Goal: Task Accomplishment & Management: Complete application form

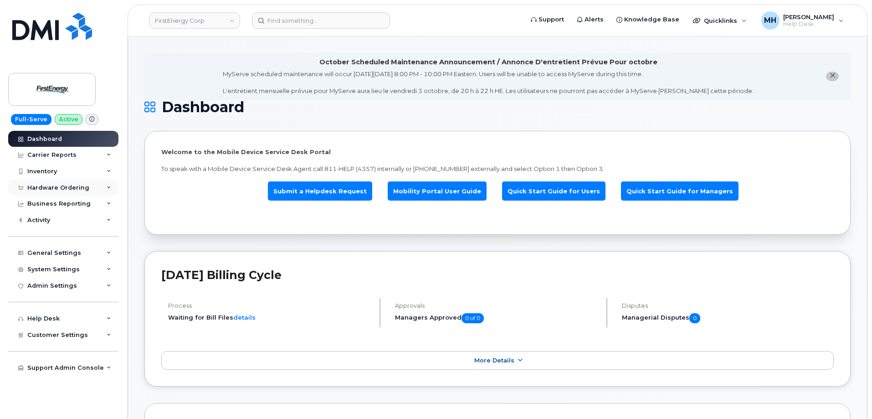
click at [85, 185] on div "Hardware Ordering" at bounding box center [58, 187] width 62 height 7
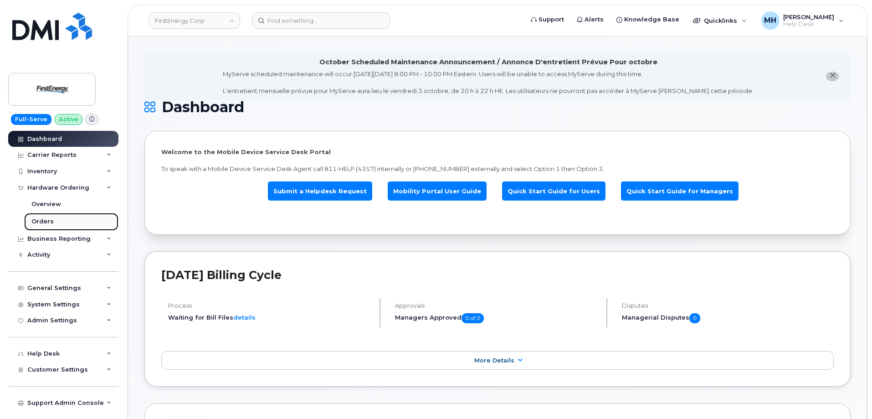
click at [43, 228] on link "Orders" at bounding box center [71, 221] width 94 height 17
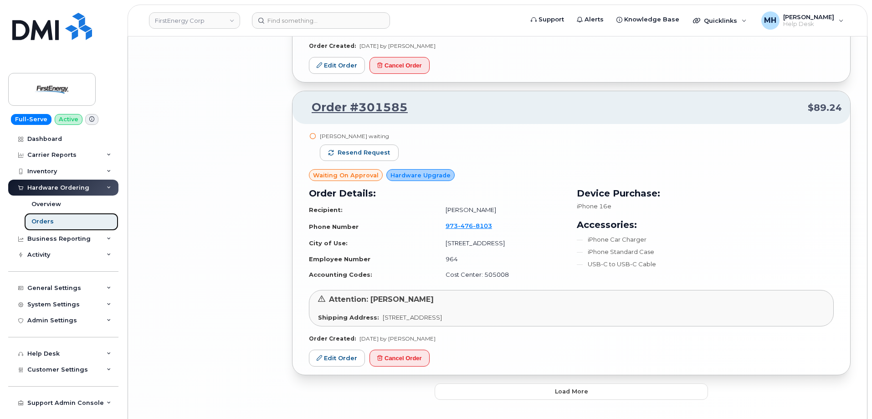
scroll to position [2015, 0]
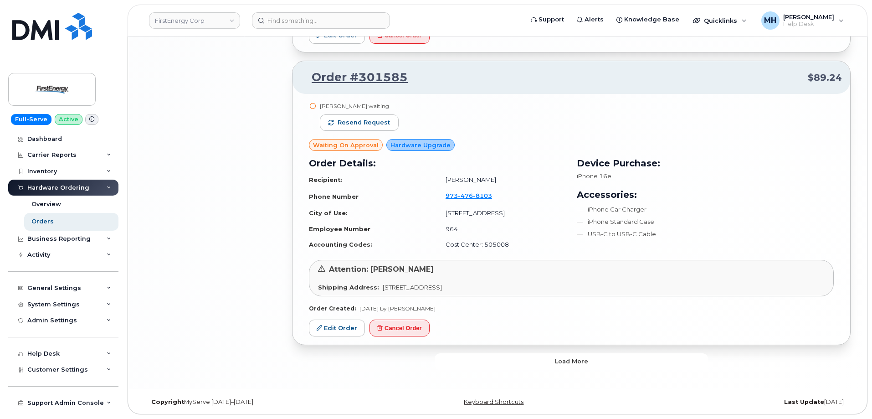
click at [442, 355] on button "Load more" at bounding box center [571, 361] width 273 height 16
click at [446, 358] on div "Loading..." at bounding box center [571, 361] width 273 height 16
click at [477, 367] on div "Loading..." at bounding box center [571, 361] width 273 height 16
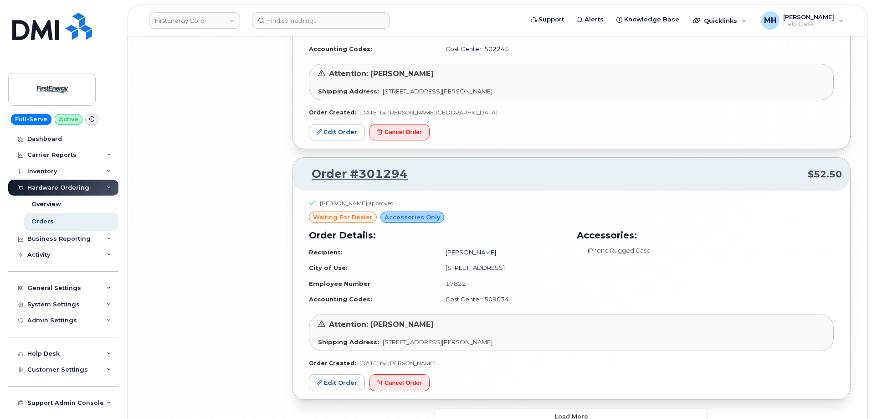
scroll to position [4106, 0]
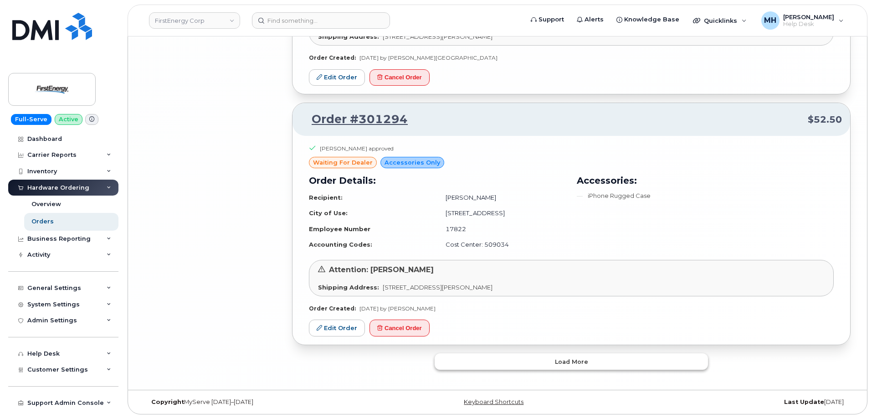
click at [527, 367] on button "Load more" at bounding box center [571, 361] width 273 height 16
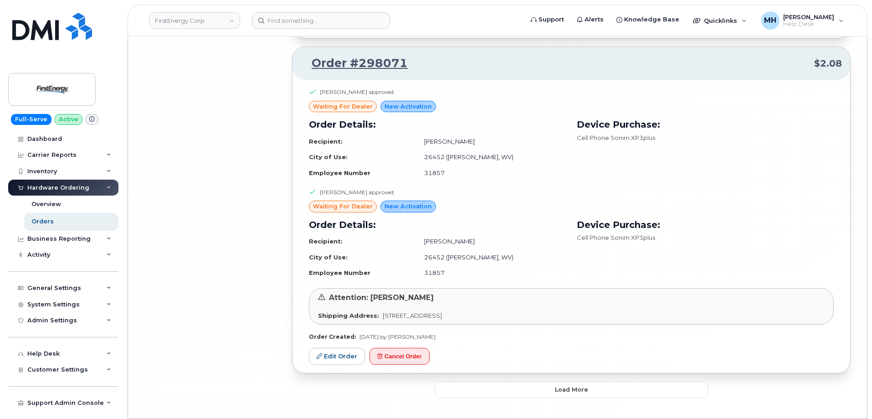
scroll to position [6521, 0]
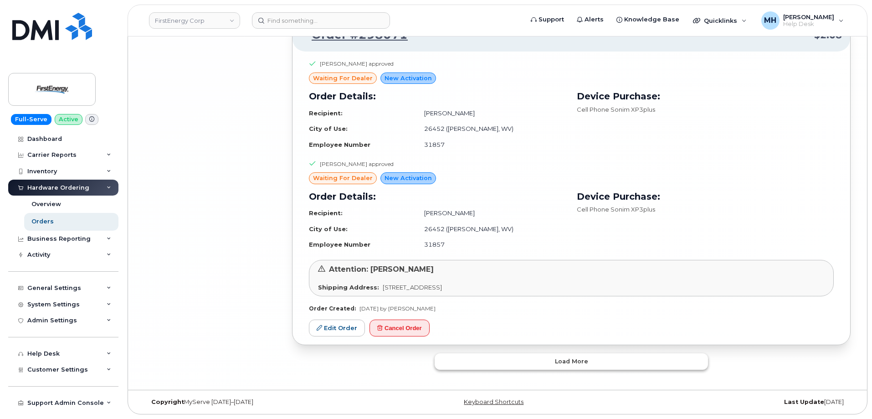
click at [502, 357] on button "Load more" at bounding box center [571, 361] width 273 height 16
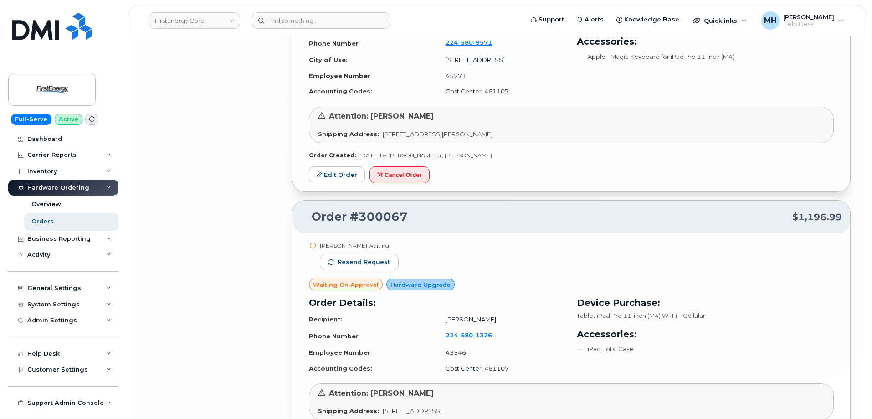
scroll to position [6045, 0]
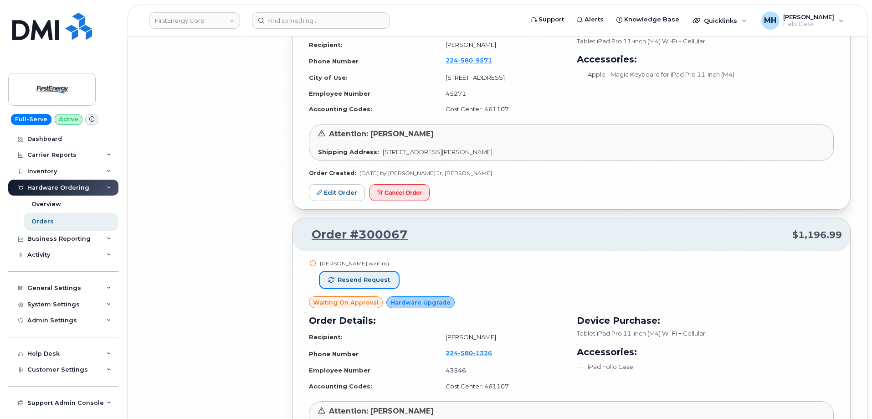
click at [389, 278] on button "Resend request" at bounding box center [359, 279] width 79 height 16
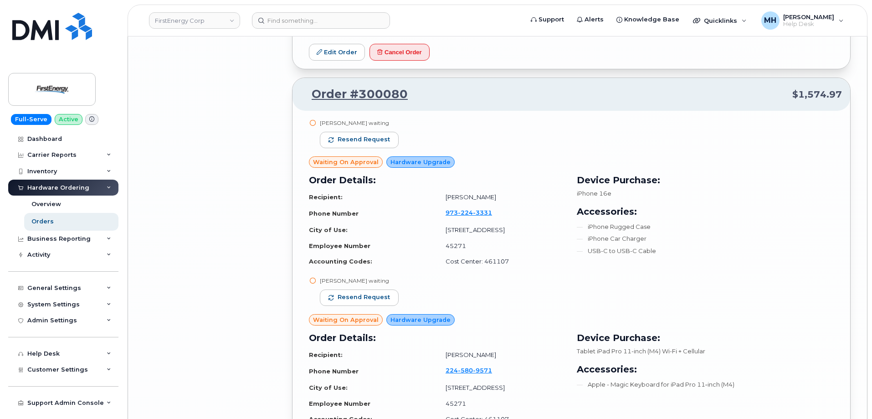
scroll to position [5726, 0]
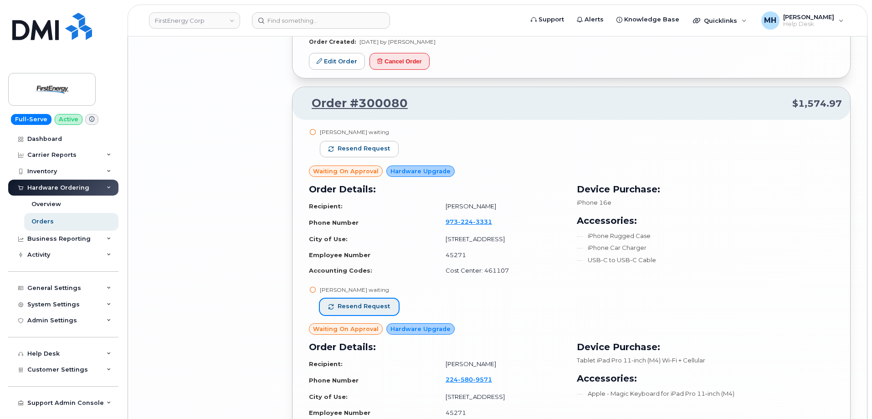
click at [384, 303] on span "Resend request" at bounding box center [364, 306] width 52 height 8
click at [377, 141] on button "Resend request" at bounding box center [359, 149] width 79 height 16
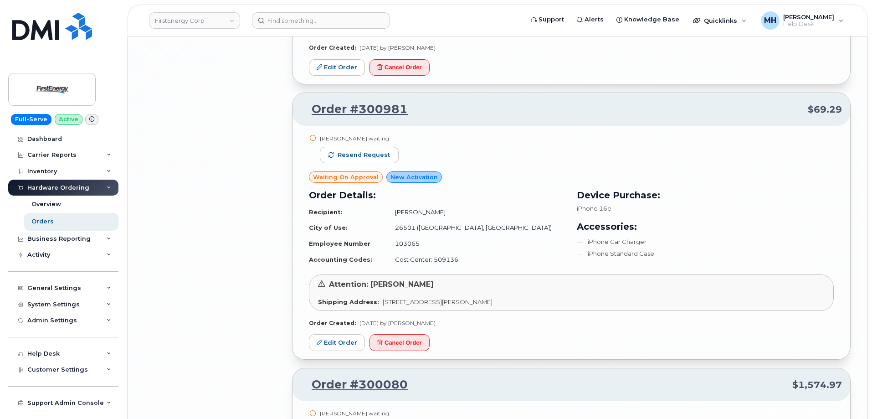
scroll to position [5362, 0]
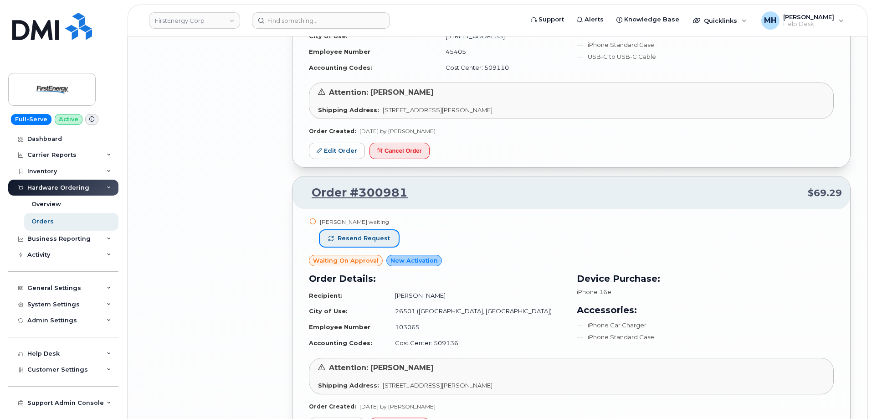
click at [380, 240] on span "Resend request" at bounding box center [364, 238] width 52 height 8
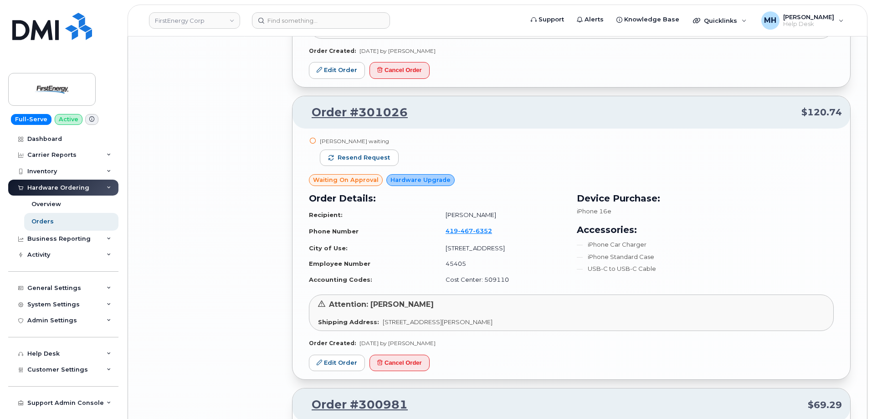
scroll to position [5134, 0]
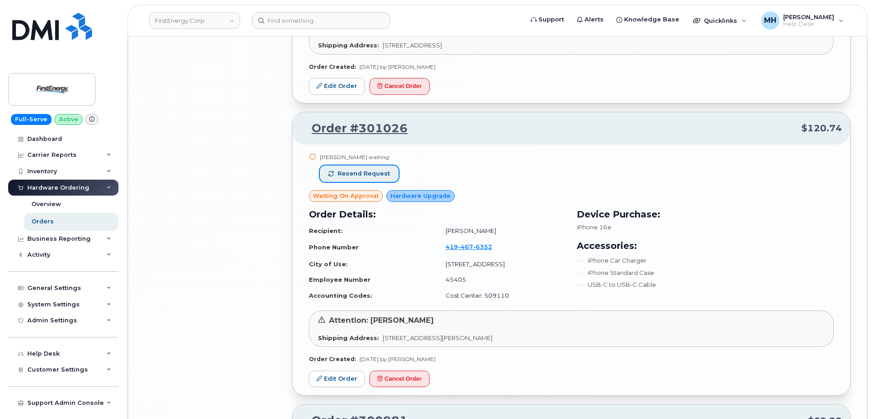
click at [379, 176] on span "Resend request" at bounding box center [364, 173] width 52 height 8
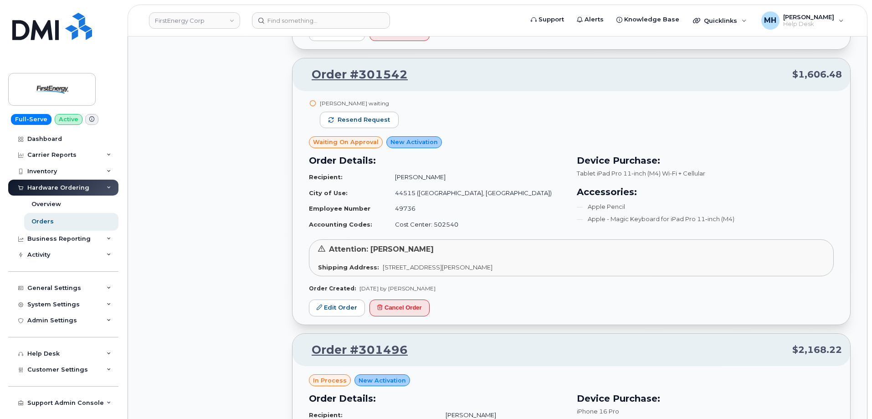
scroll to position [2082, 0]
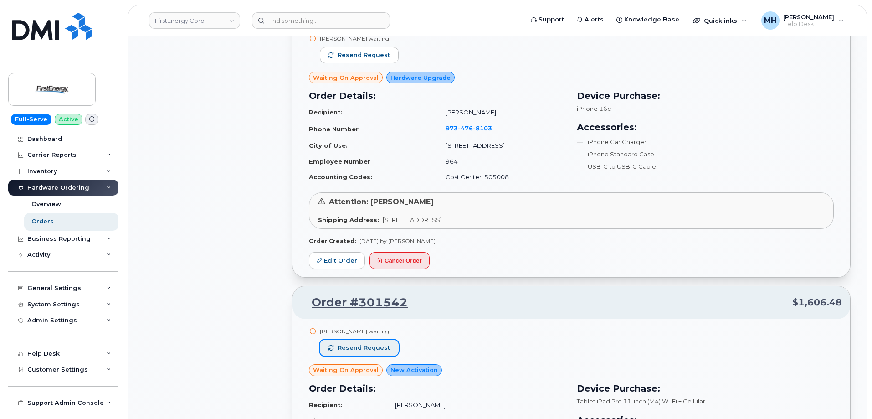
click at [392, 353] on button "Resend request" at bounding box center [359, 347] width 79 height 16
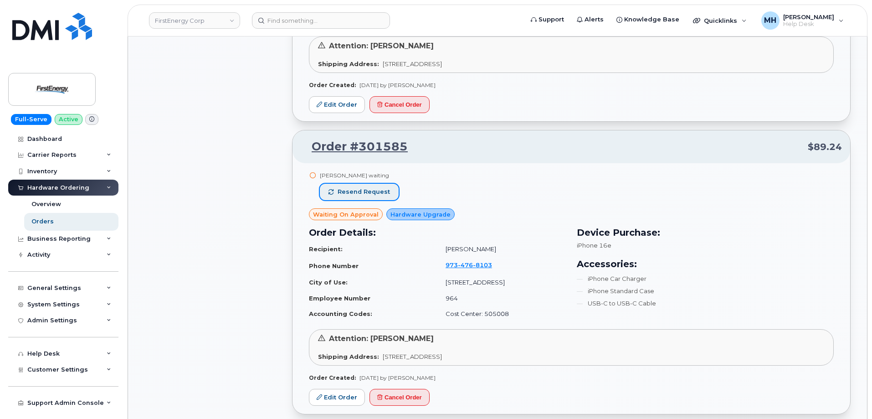
click at [358, 190] on span "Resend request" at bounding box center [364, 192] width 52 height 8
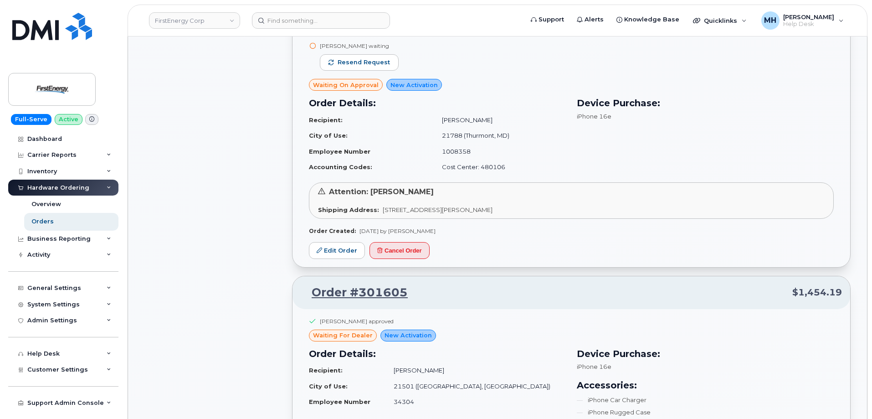
scroll to position [1308, 0]
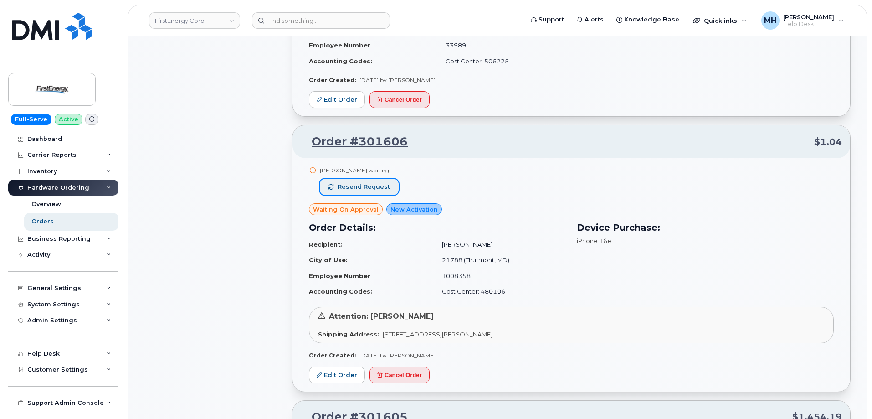
click at [375, 182] on button "Resend request" at bounding box center [359, 187] width 79 height 16
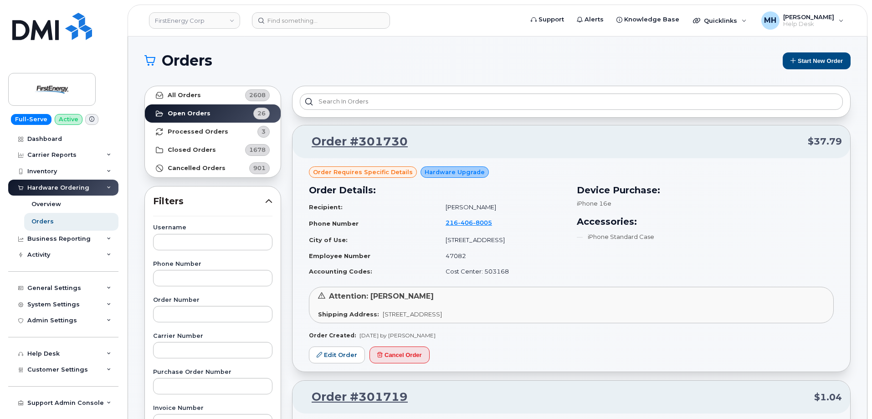
scroll to position [0, 0]
click at [197, 20] on link "FirstEnergy Corp" at bounding box center [194, 20] width 91 height 16
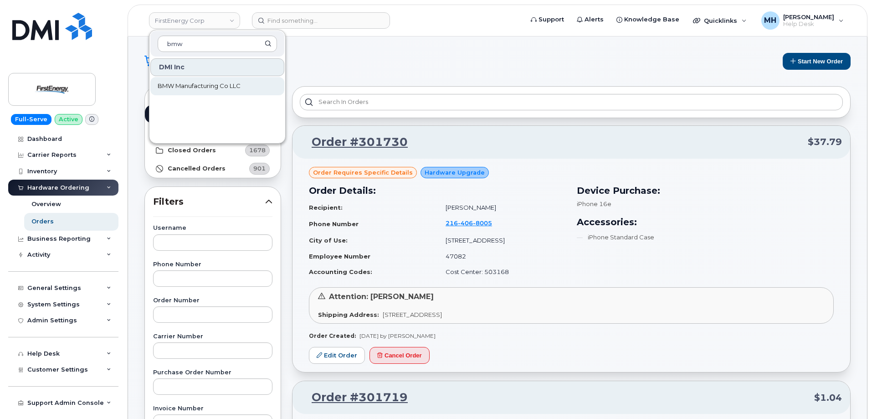
type input "bmw"
click at [169, 86] on span "BMW Manufacturing Co LLC" at bounding box center [199, 86] width 83 height 9
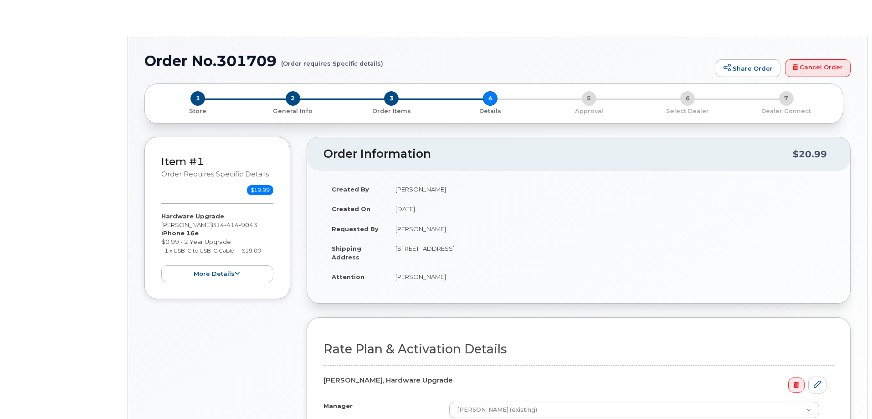
select select "Unl Mins&Msg 4gb Shr"
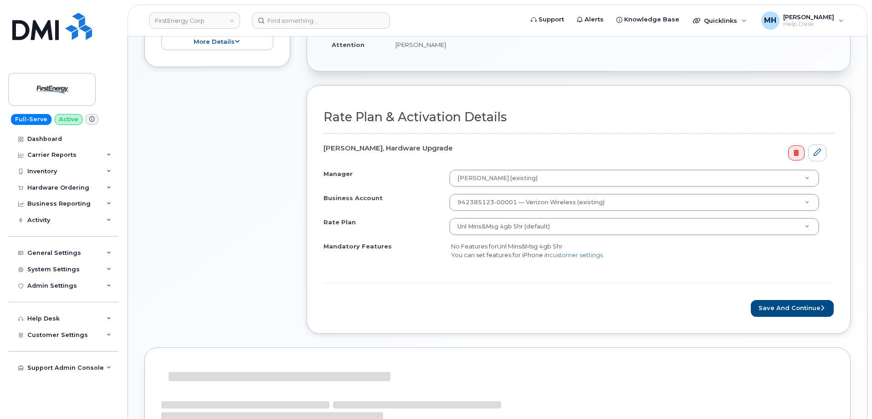
scroll to position [273, 0]
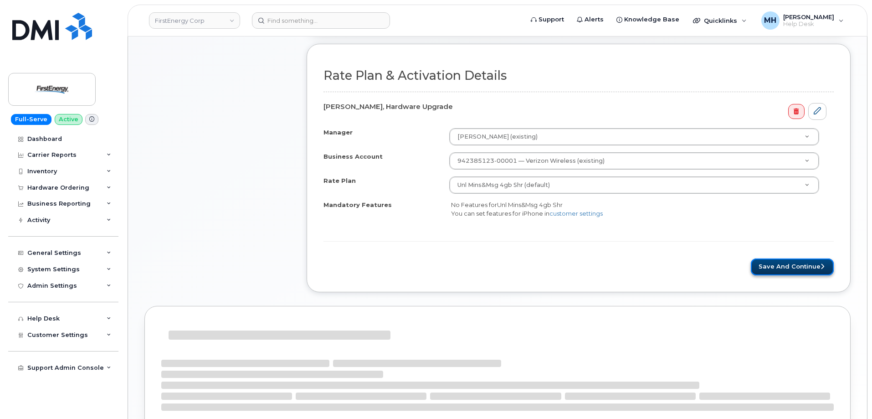
click at [773, 274] on button "Save and Continue" at bounding box center [792, 266] width 83 height 17
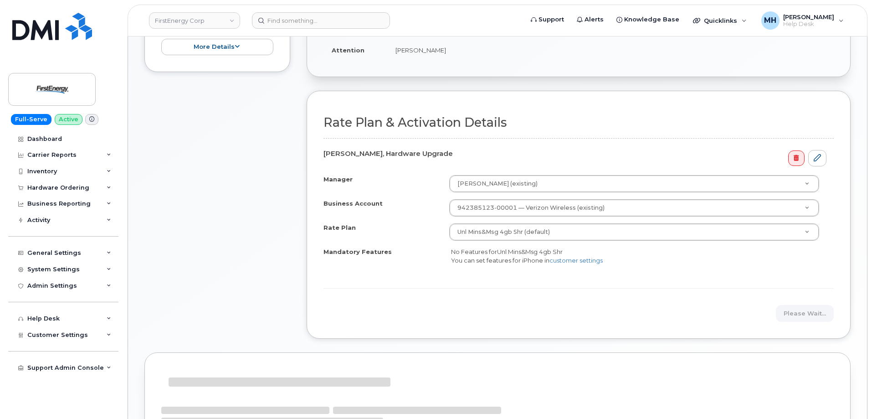
scroll to position [320, 0]
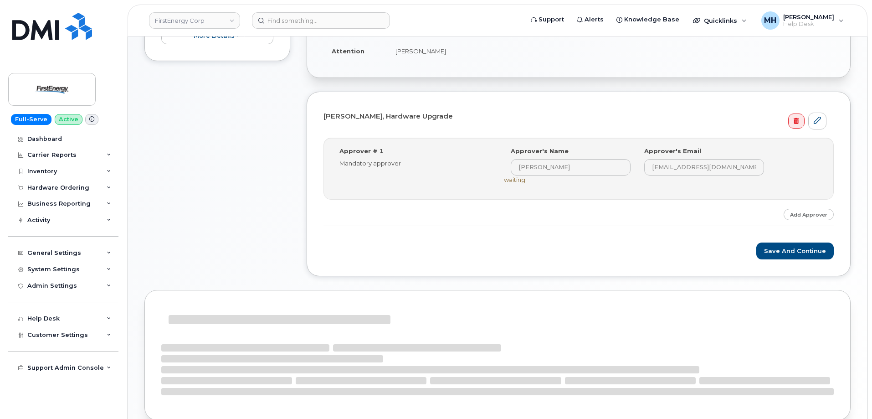
scroll to position [229, 0]
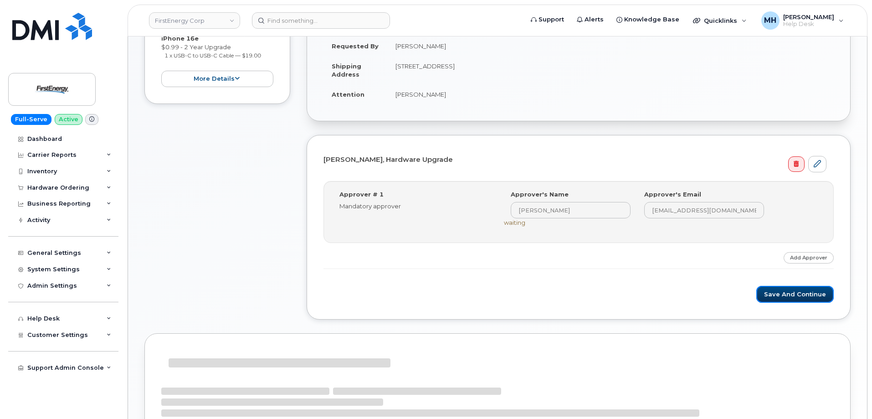
drag, startPoint x: 768, startPoint y: 297, endPoint x: 636, endPoint y: 297, distance: 132.1
click at [768, 297] on button "Save and Continue" at bounding box center [794, 294] width 77 height 17
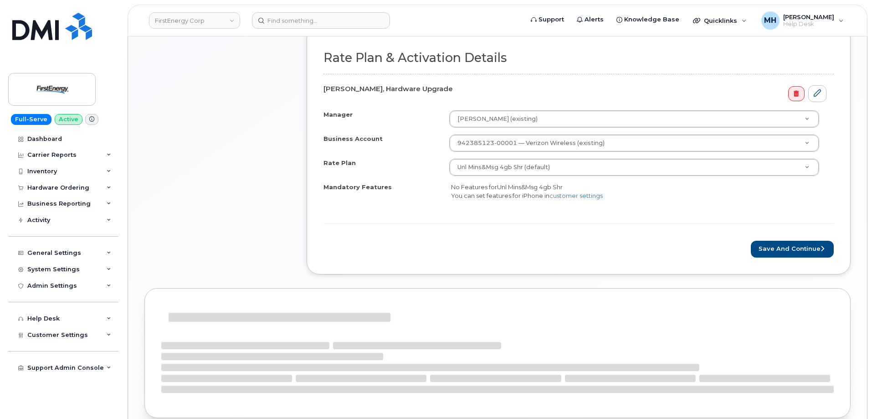
scroll to position [320, 0]
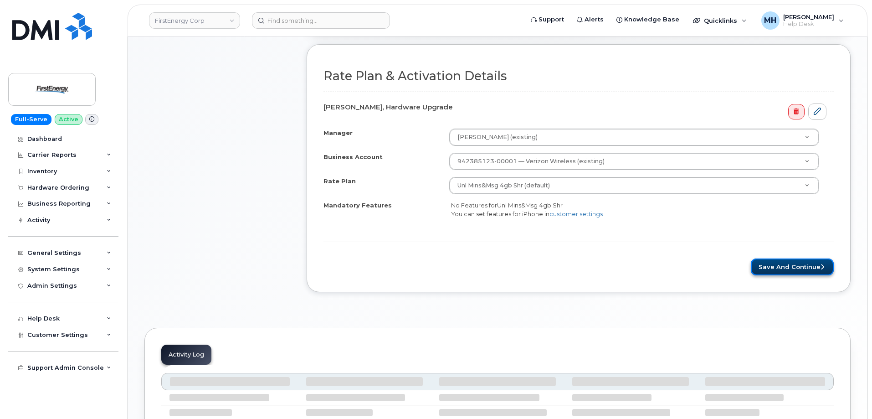
click at [786, 271] on button "Save and Continue" at bounding box center [792, 266] width 83 height 17
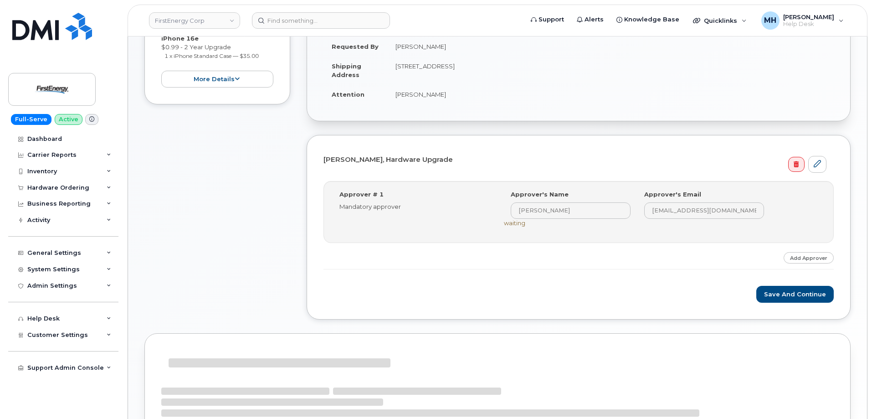
scroll to position [229, 0]
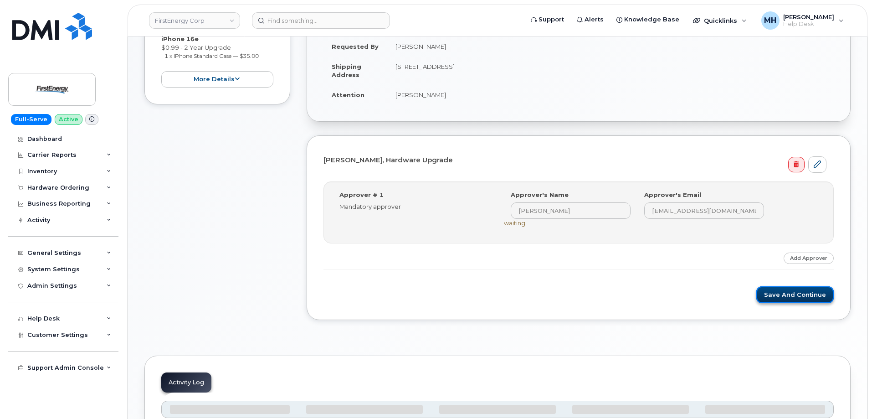
click at [783, 299] on button "Save and Continue" at bounding box center [794, 294] width 77 height 17
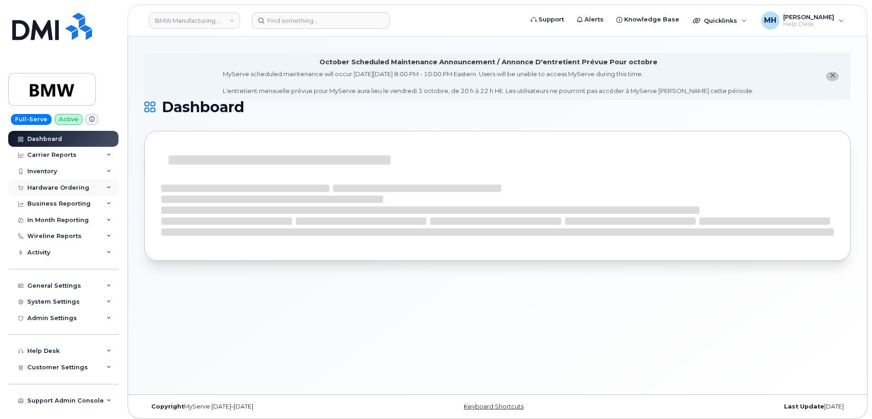
click at [68, 192] on div "Hardware Ordering" at bounding box center [63, 187] width 110 height 16
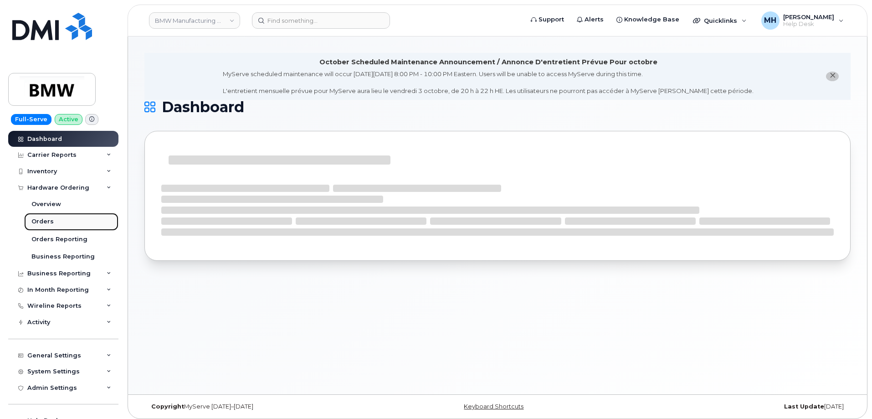
click at [68, 217] on link "Orders" at bounding box center [71, 221] width 94 height 17
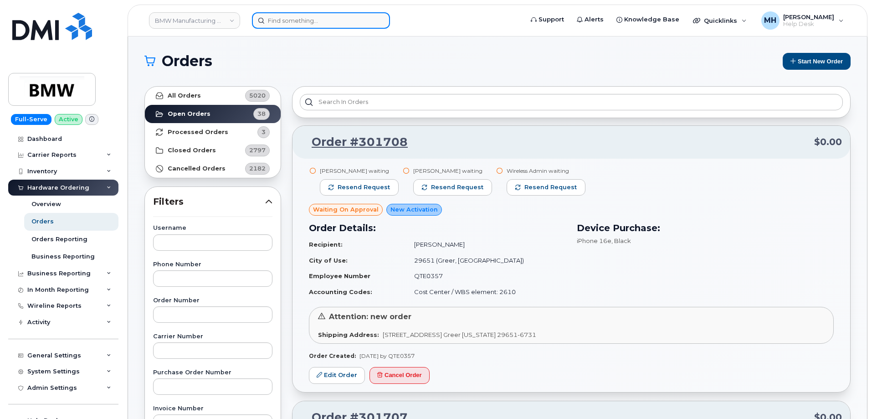
click at [326, 14] on input at bounding box center [321, 20] width 138 height 16
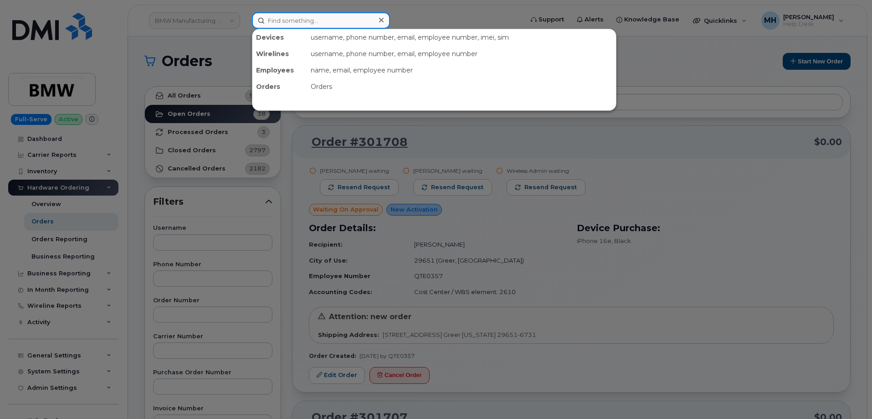
paste input "301574"
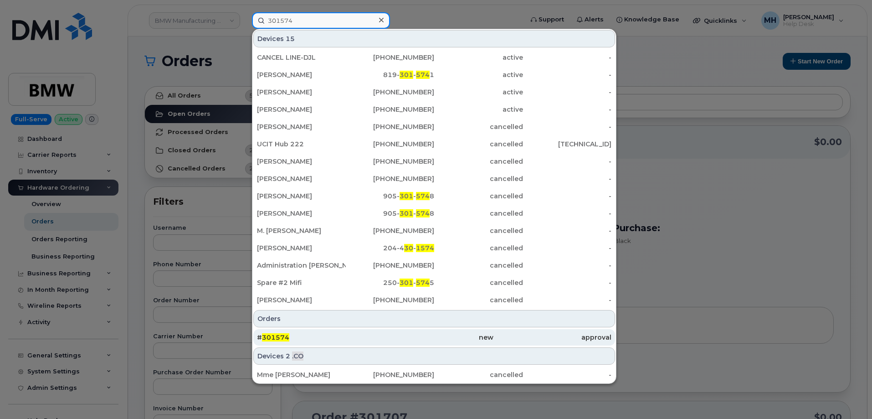
type input "301574"
click at [343, 336] on div "# 301574" at bounding box center [316, 337] width 118 height 9
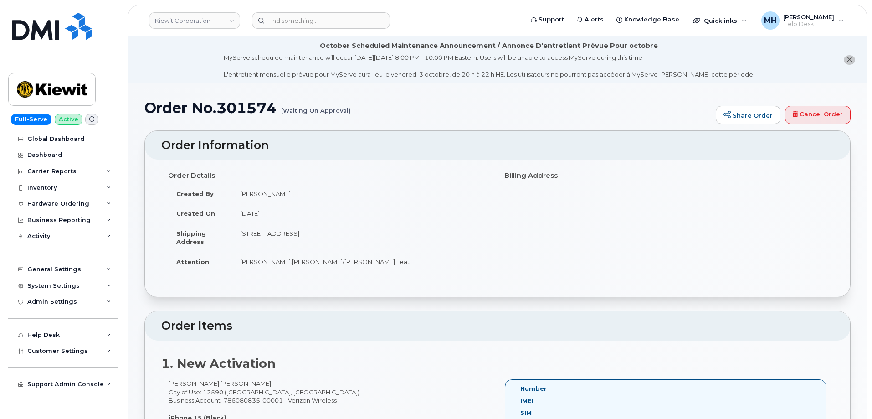
click at [257, 105] on h1 "Order No.301574 (Waiting On Approval)" at bounding box center [427, 108] width 567 height 16
copy h1 "301574"
click at [85, 208] on div "Hardware Ordering" at bounding box center [63, 203] width 110 height 16
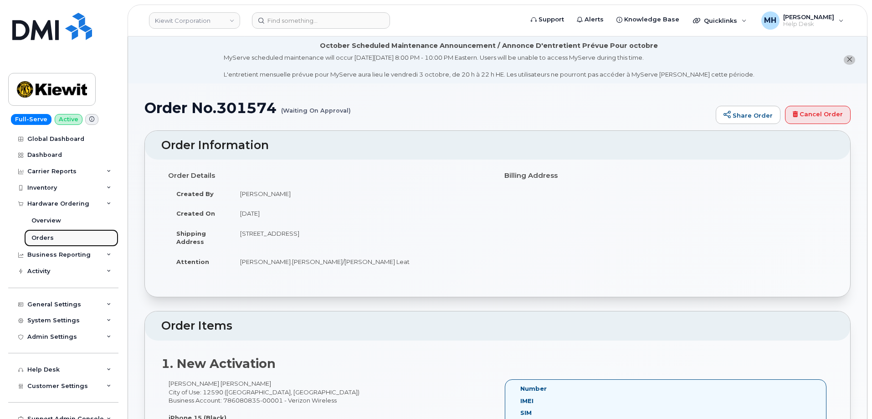
click at [57, 240] on link "Orders" at bounding box center [71, 237] width 94 height 17
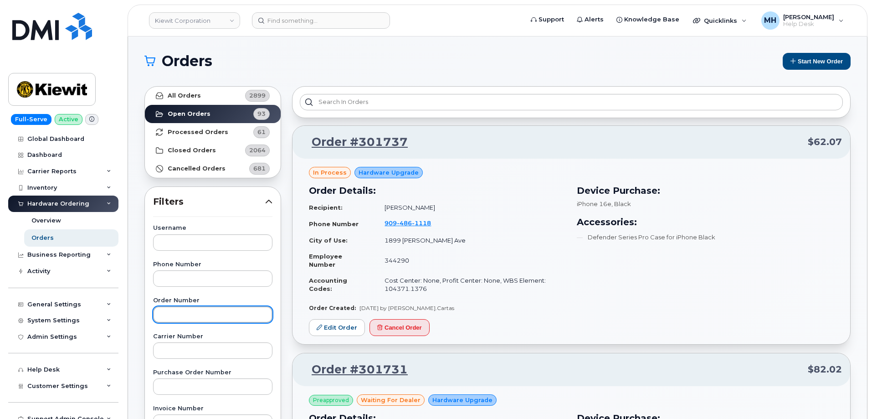
click at [192, 317] on input "text" at bounding box center [212, 314] width 119 height 16
paste input "301574"
type input "301574"
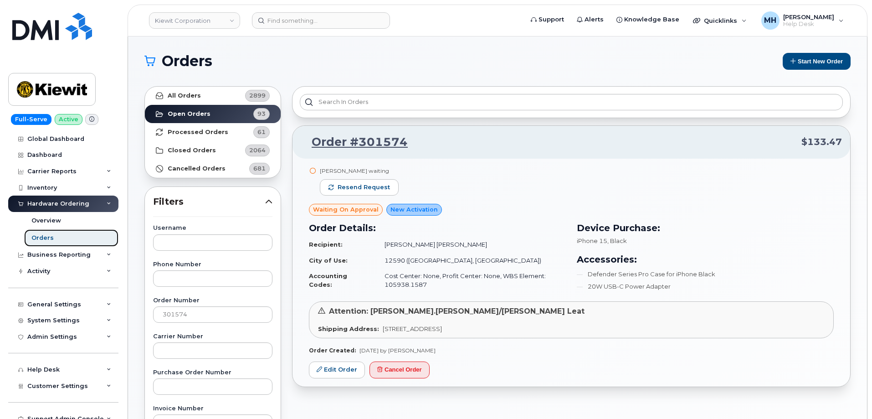
click at [53, 233] on link "Orders" at bounding box center [71, 237] width 94 height 17
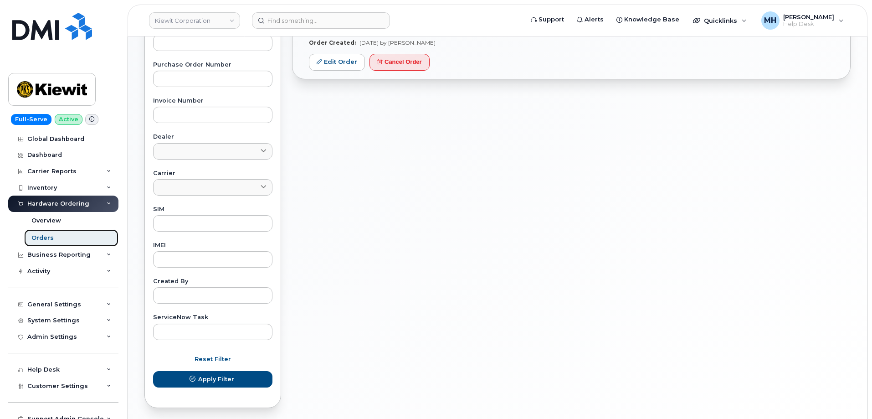
scroll to position [160, 0]
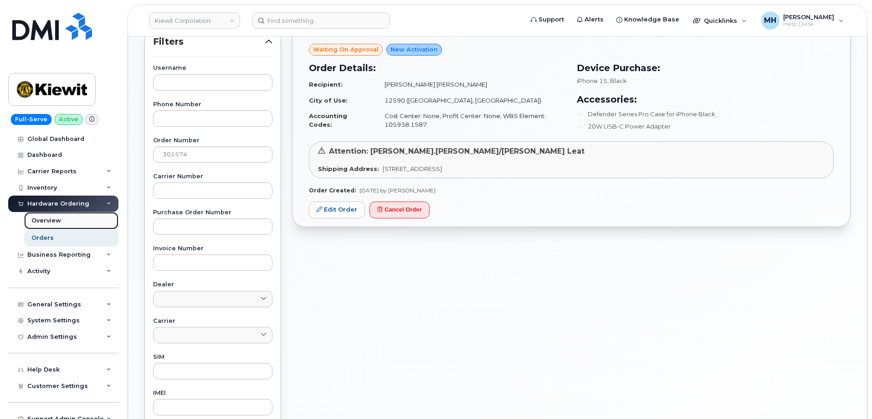
click at [69, 219] on link "Overview" at bounding box center [71, 220] width 94 height 17
click at [55, 223] on div "Overview" at bounding box center [46, 220] width 30 height 8
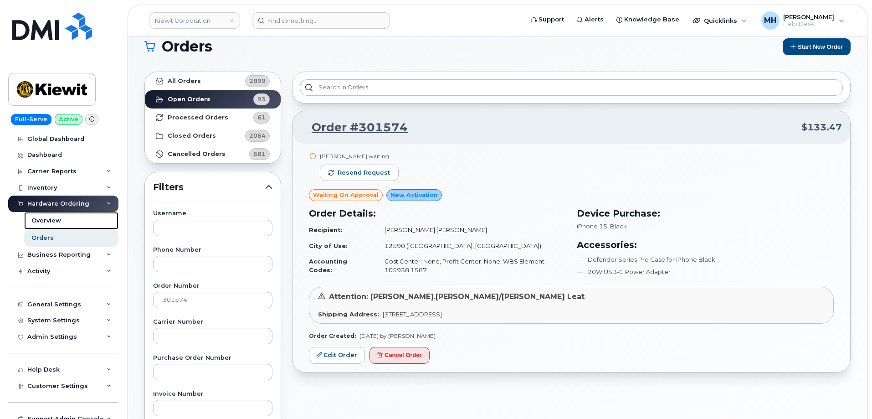
scroll to position [0, 0]
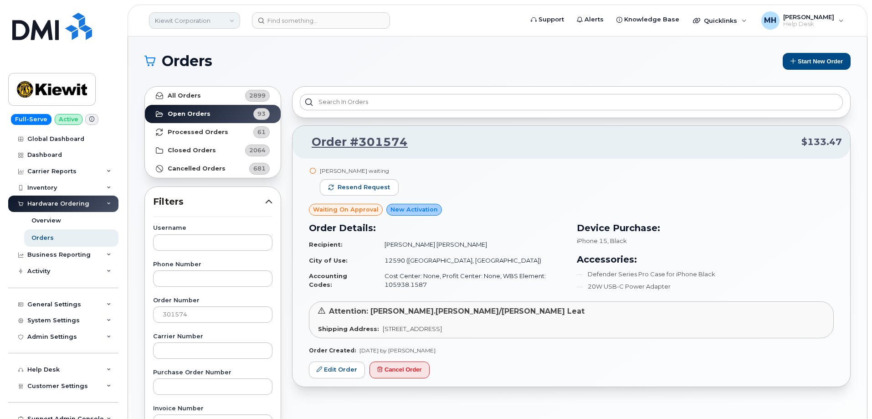
click at [193, 23] on link "Kiewit Corporation" at bounding box center [194, 20] width 91 height 16
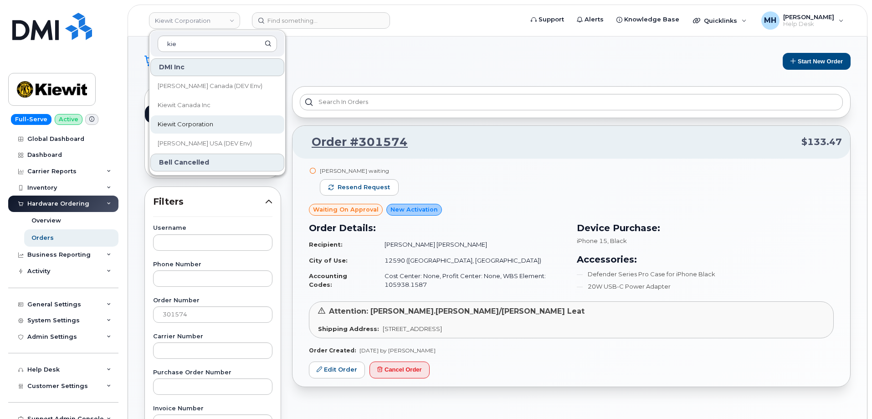
type input "kie"
click at [193, 121] on span "Kiewit Corporation" at bounding box center [186, 124] width 56 height 9
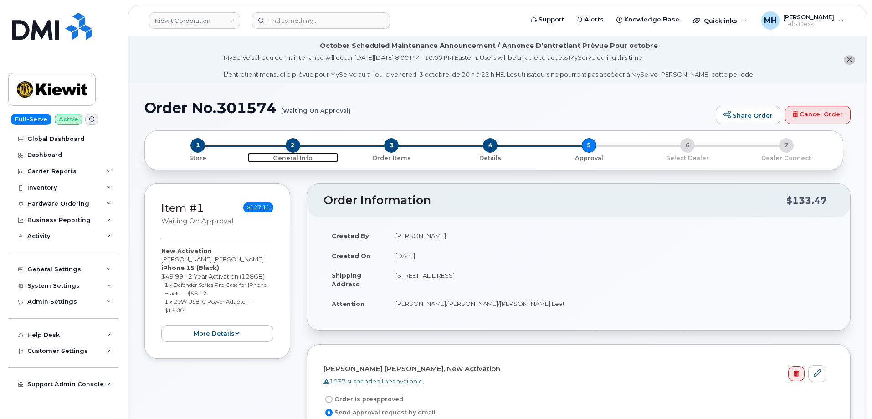
click at [297, 153] on span "General Info" at bounding box center [293, 158] width 92 height 10
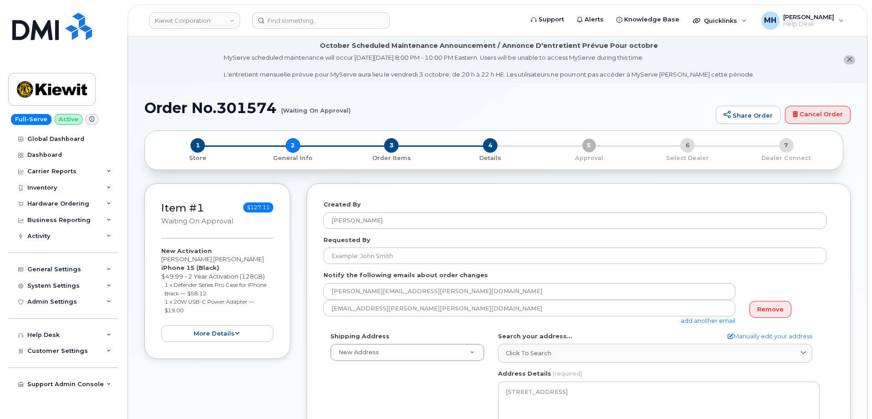
select select
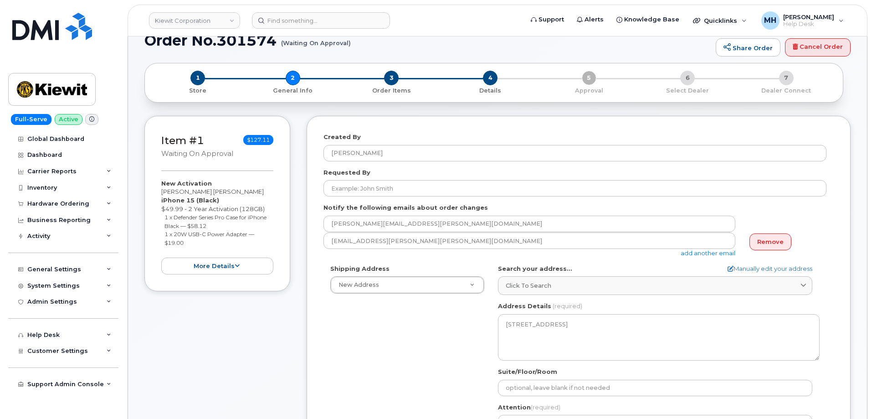
scroll to position [182, 0]
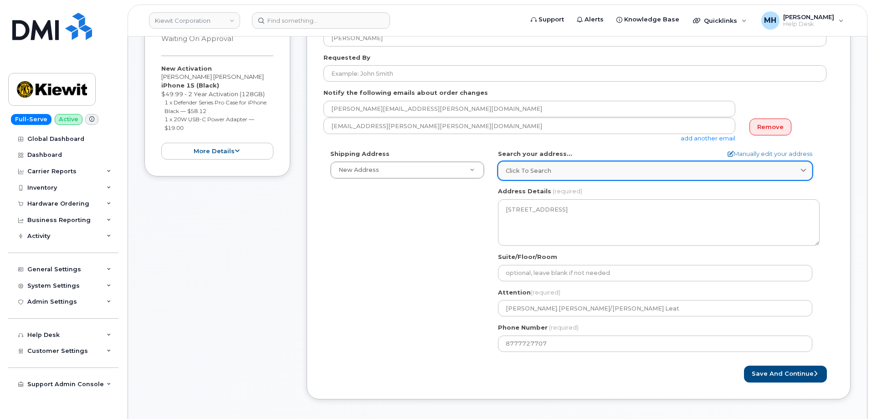
click at [552, 171] on div "Click to search" at bounding box center [655, 170] width 299 height 9
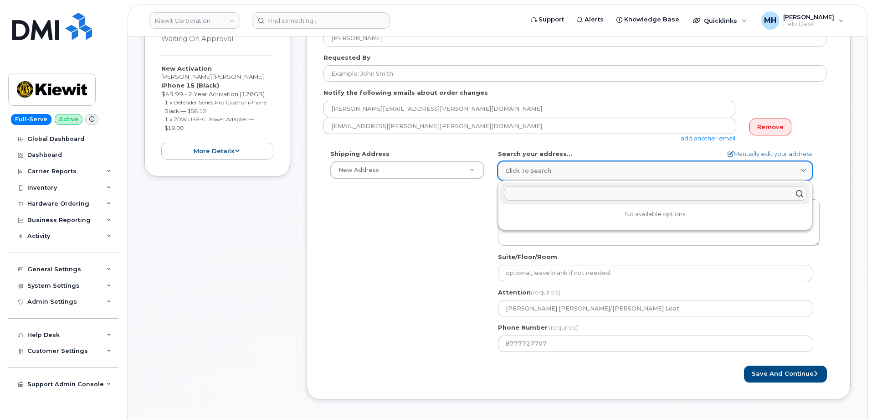
paste input "[STREET_ADDRESS]"
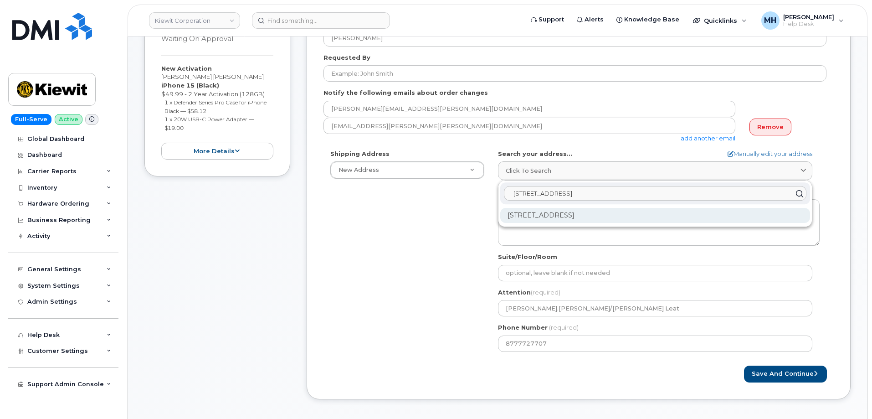
type input "[STREET_ADDRESS]"
click at [578, 215] on div "[STREET_ADDRESS]" at bounding box center [655, 215] width 310 height 15
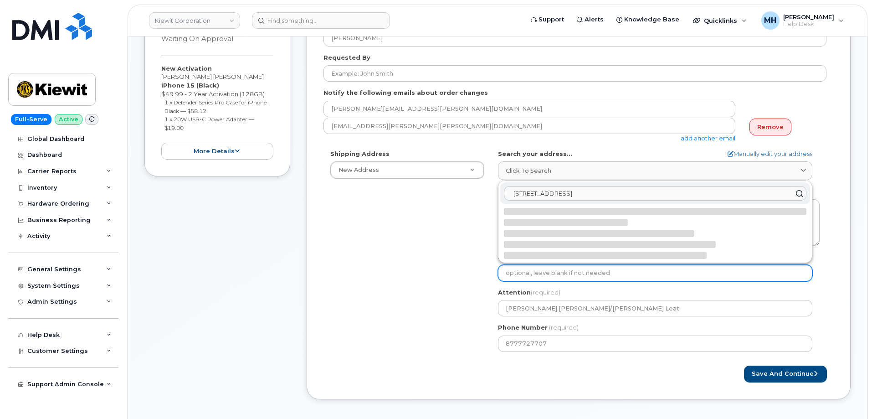
select select
type textarea "[STREET_ADDRESS]"
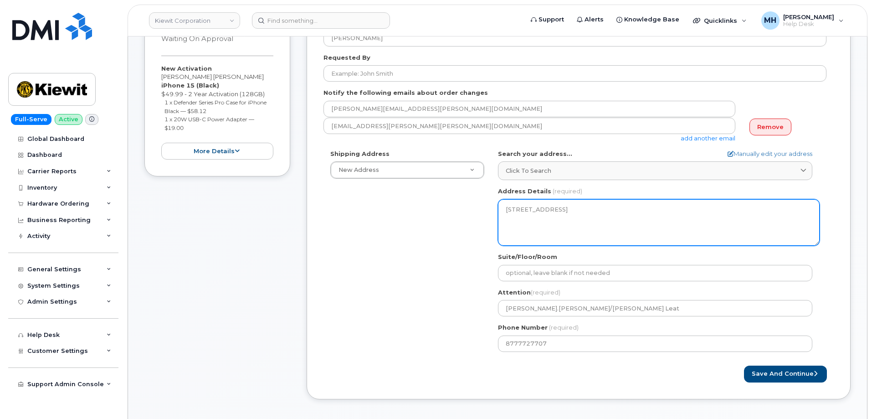
click at [583, 218] on textarea "[STREET_ADDRESS]" at bounding box center [659, 222] width 322 height 46
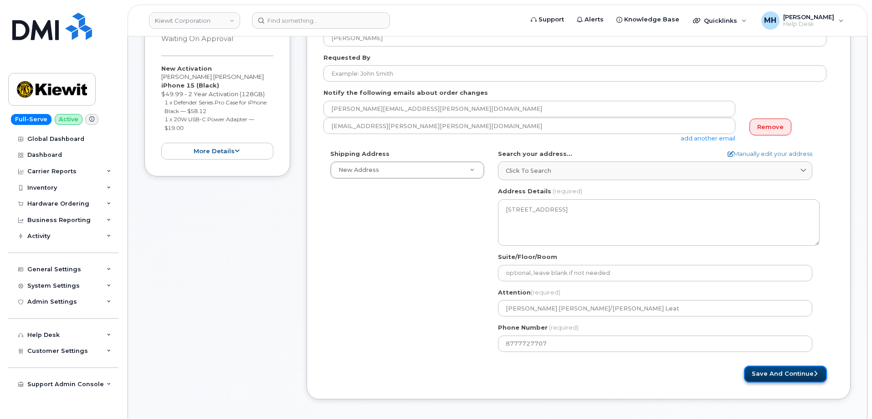
click at [754, 368] on button "Save and Continue" at bounding box center [785, 373] width 83 height 17
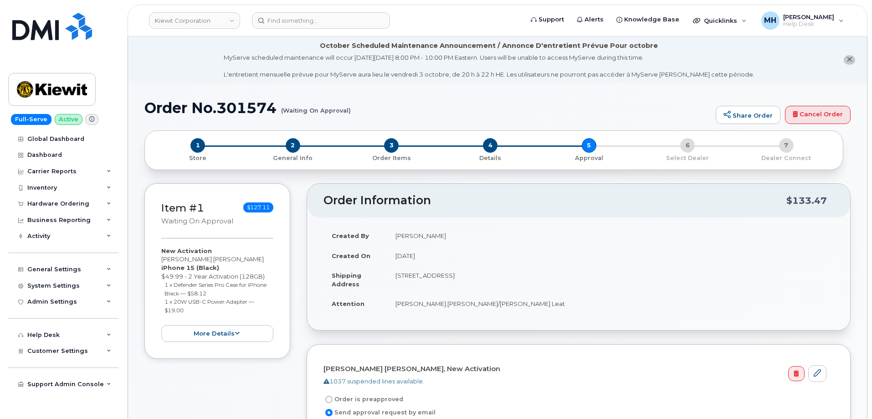
drag, startPoint x: 612, startPoint y: 275, endPoint x: 390, endPoint y: 275, distance: 221.8
click at [390, 275] on td "203 River Rd N WAPPINGERS FALLS NY 12590-5494 UNITED STATES" at bounding box center [610, 279] width 446 height 28
copy td "203 River Rd N WAPPINGERS FALLS NY 12590-5494 UNITED STATES"
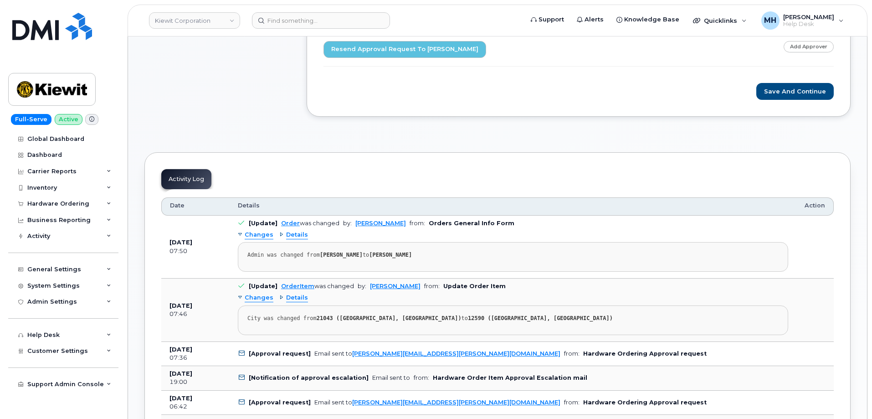
scroll to position [364, 0]
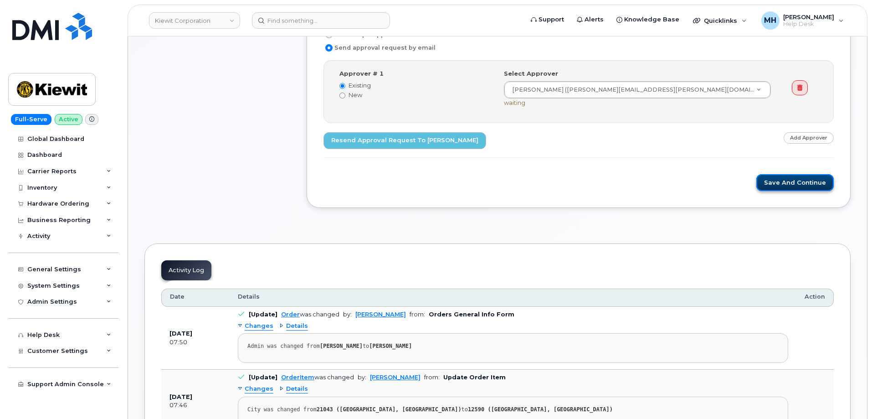
click at [780, 176] on button "Save and Continue" at bounding box center [794, 182] width 77 height 17
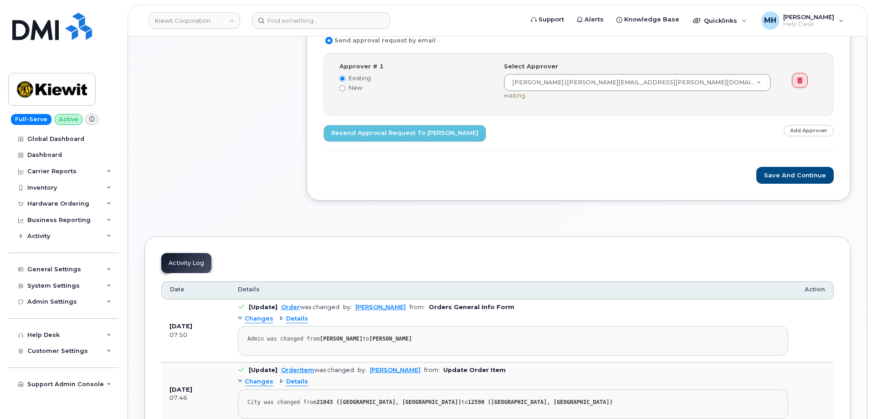
scroll to position [364, 0]
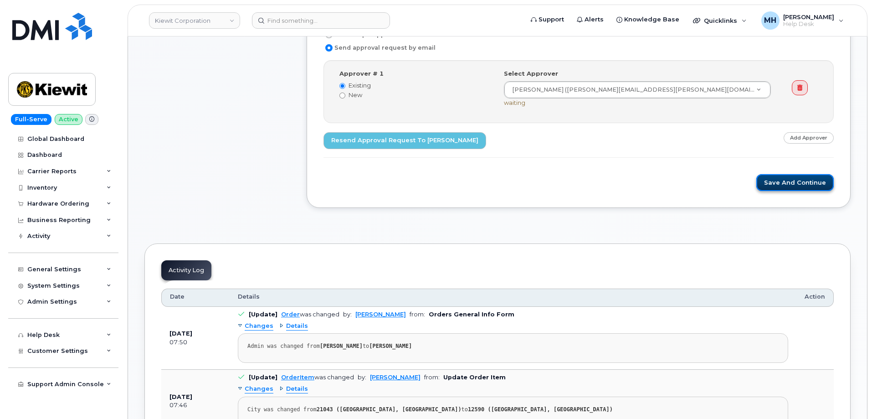
click at [777, 182] on button "Save and Continue" at bounding box center [794, 182] width 77 height 17
